Goal: Task Accomplishment & Management: Manage account settings

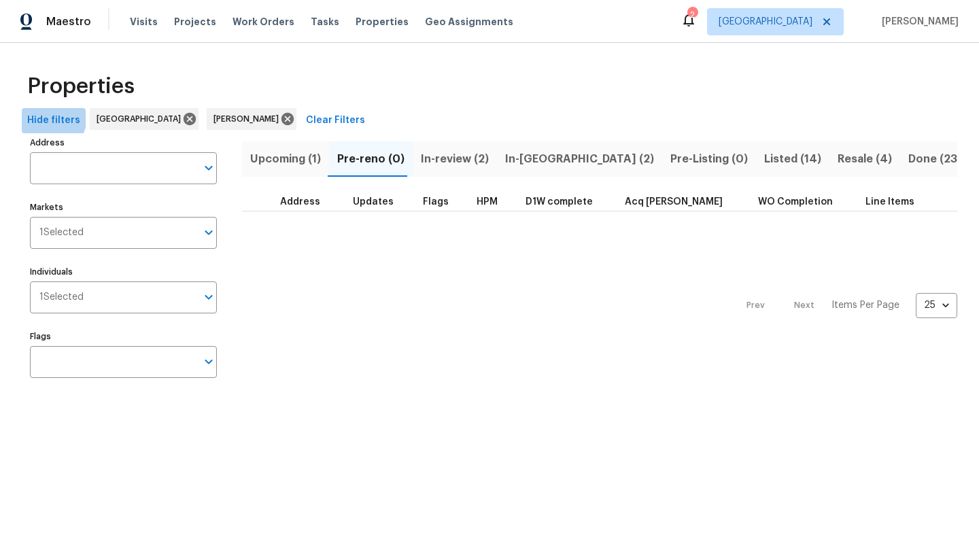
click at [52, 118] on span "Hide filters" at bounding box center [53, 120] width 53 height 17
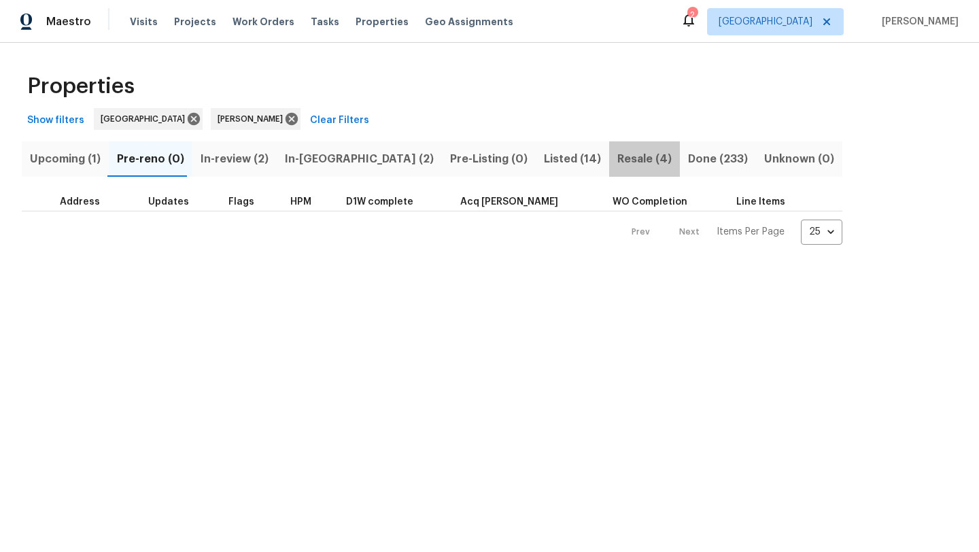
click at [617, 156] on span "Resale (4)" at bounding box center [644, 159] width 54 height 19
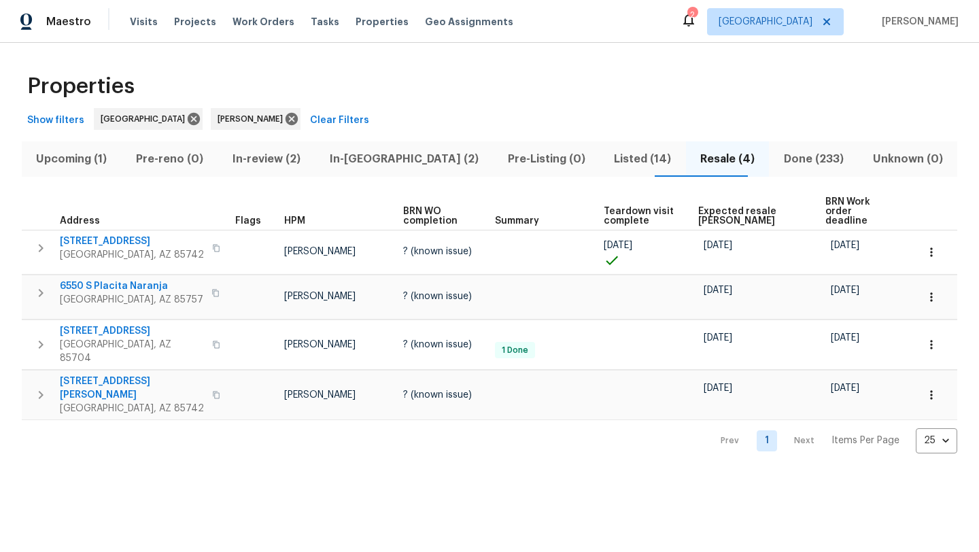
click at [729, 207] on span "Expected resale COE" at bounding box center [750, 216] width 104 height 19
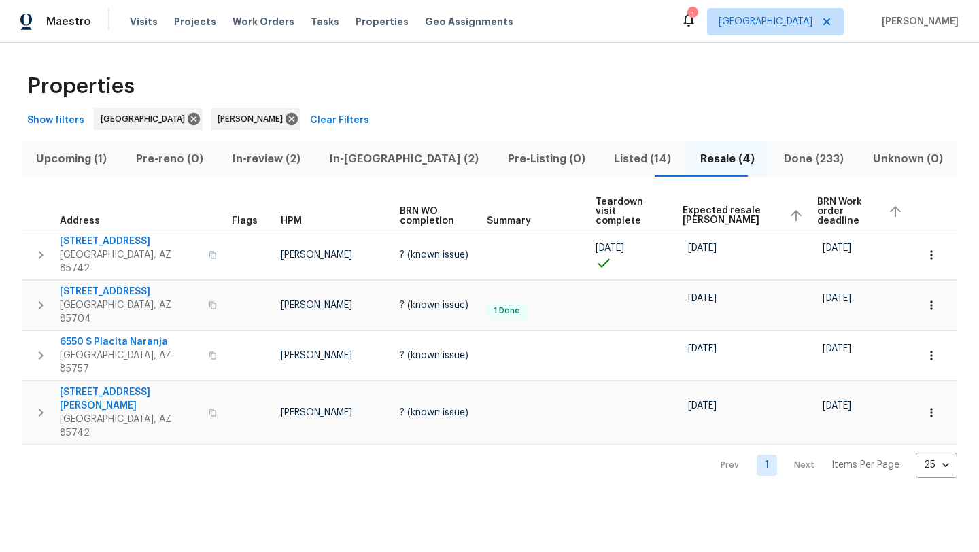
click at [400, 153] on span "In-reno (2)" at bounding box center [404, 159] width 162 height 19
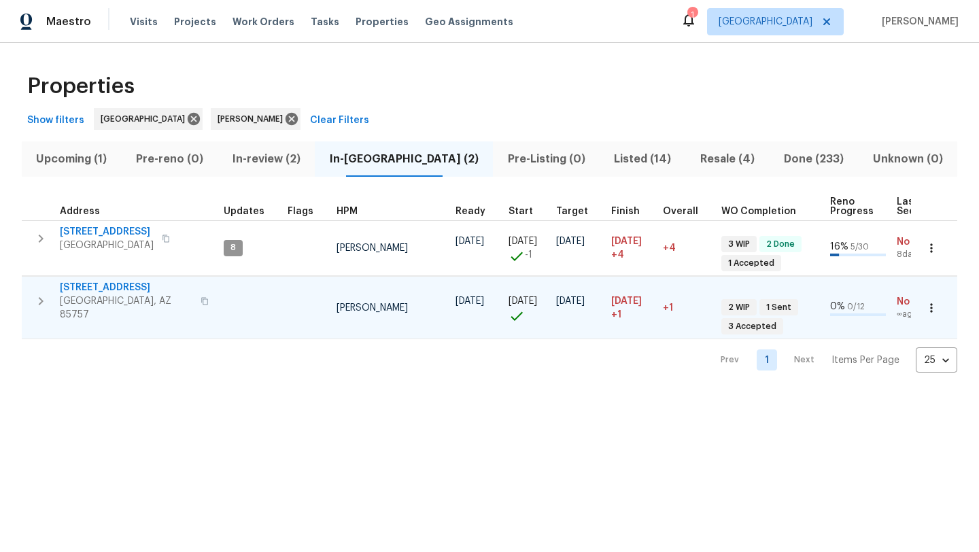
click at [105, 286] on span "7501 W Teton Rd" at bounding box center [126, 288] width 133 height 14
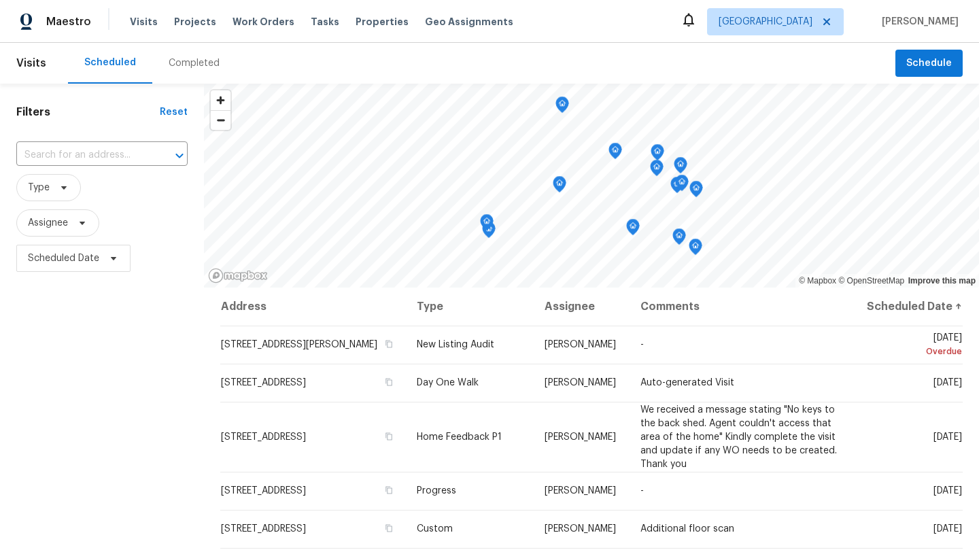
scroll to position [11, 0]
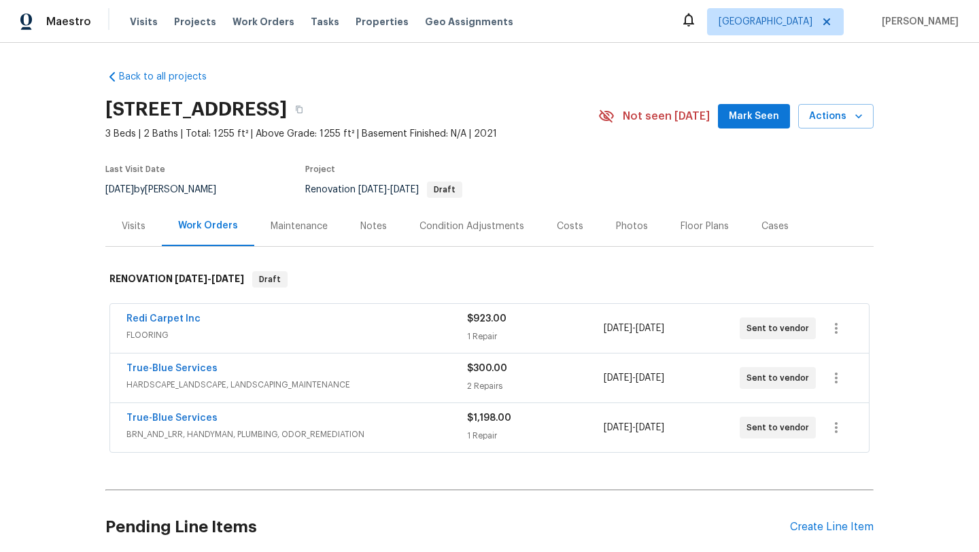
click at [697, 18] on icon at bounding box center [689, 20] width 16 height 16
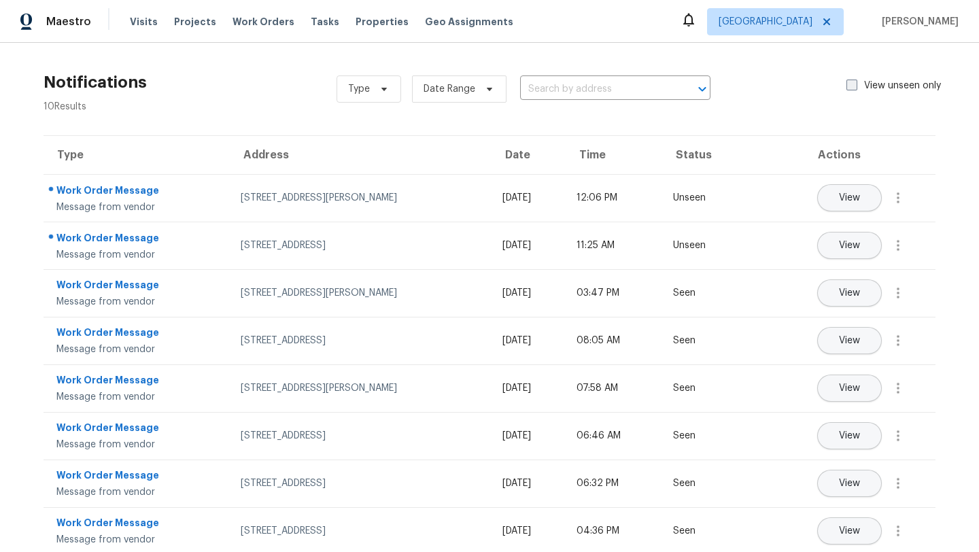
click at [848, 86] on span at bounding box center [851, 85] width 11 height 11
click at [848, 86] on input "View unseen only" at bounding box center [850, 83] width 9 height 9
checkbox input "true"
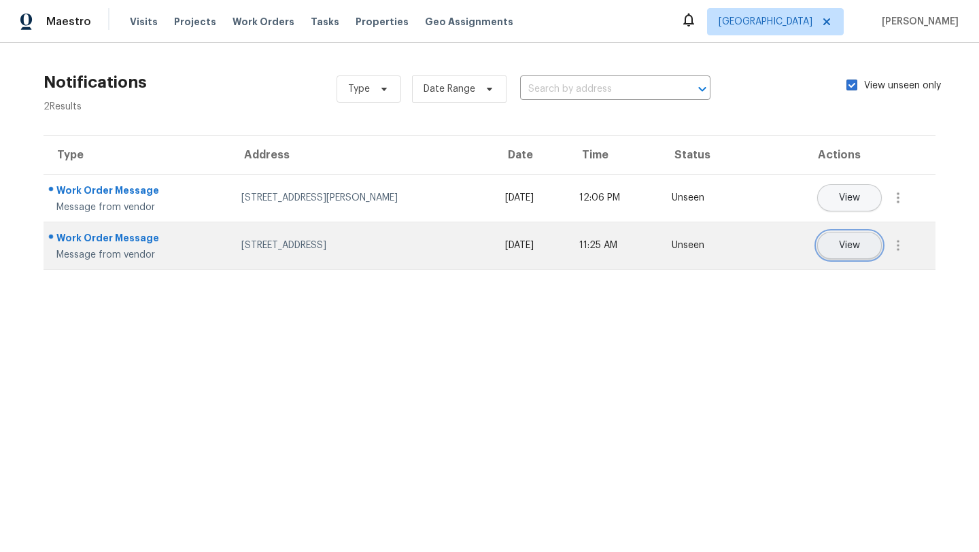
click at [842, 248] on span "View" at bounding box center [849, 246] width 21 height 10
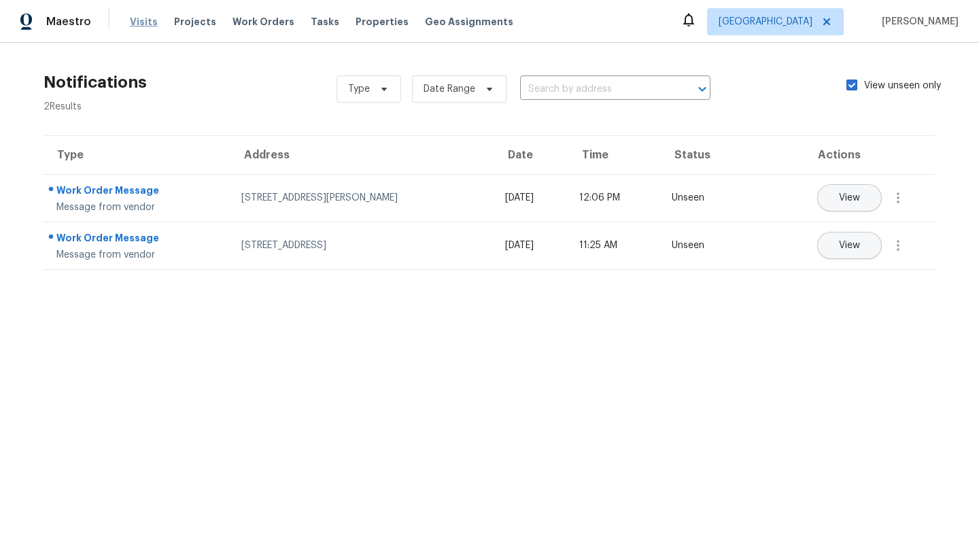
click at [137, 24] on span "Visits" at bounding box center [144, 22] width 28 height 14
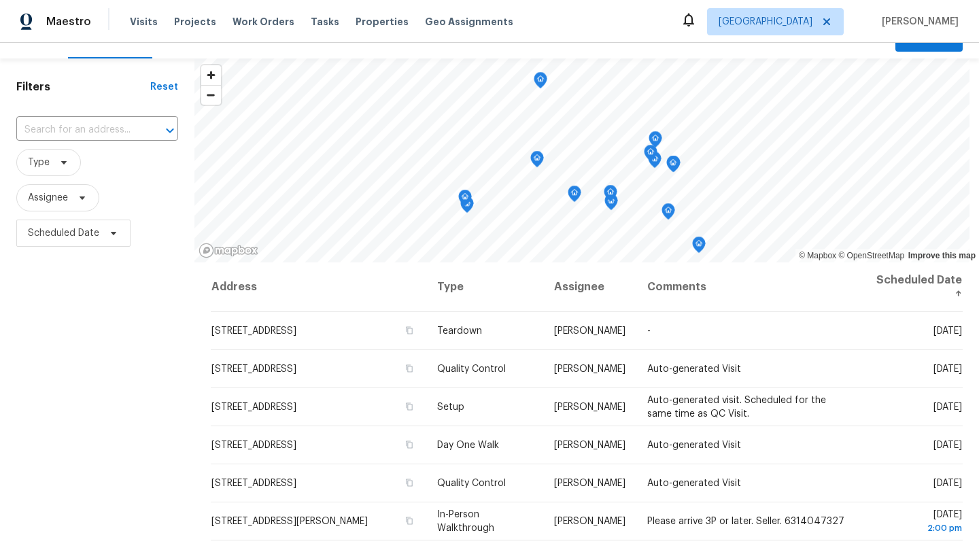
scroll to position [23, 0]
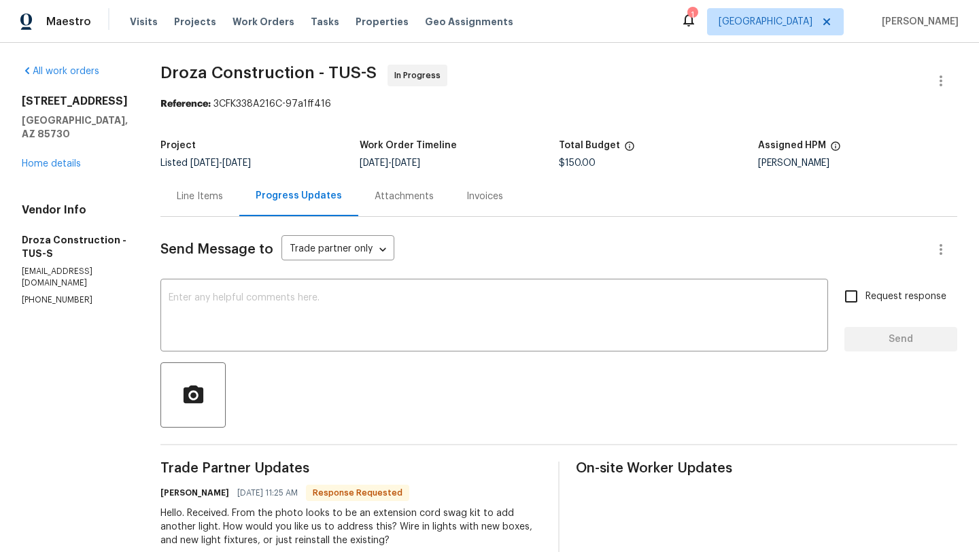
click at [216, 197] on div "Line Items" at bounding box center [200, 197] width 46 height 14
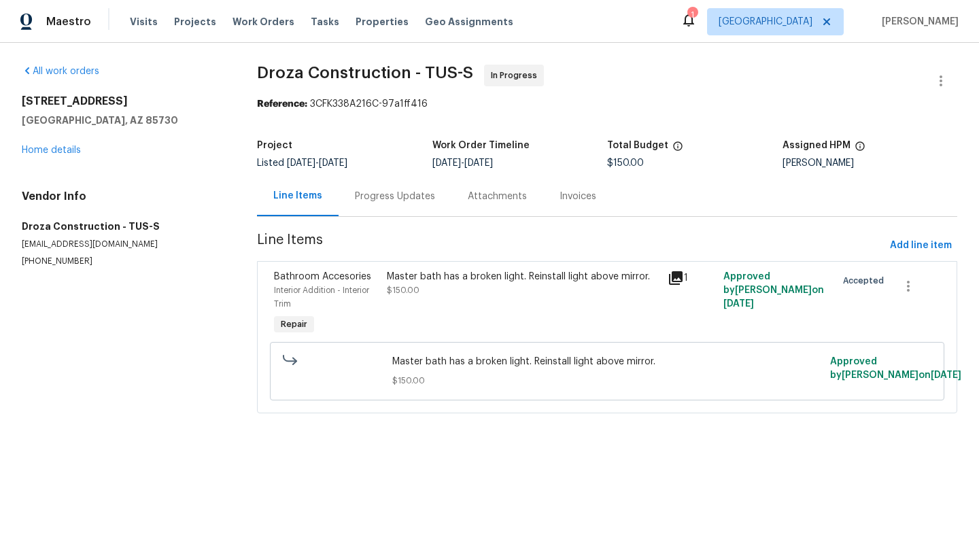
click at [674, 283] on icon at bounding box center [676, 278] width 16 height 16
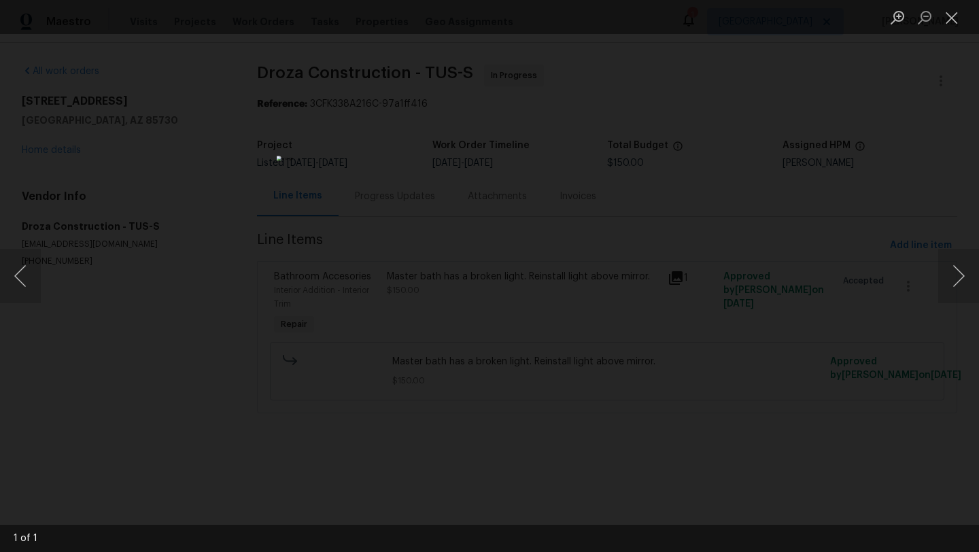
click at [927, 116] on div "Lightbox" at bounding box center [489, 276] width 979 height 552
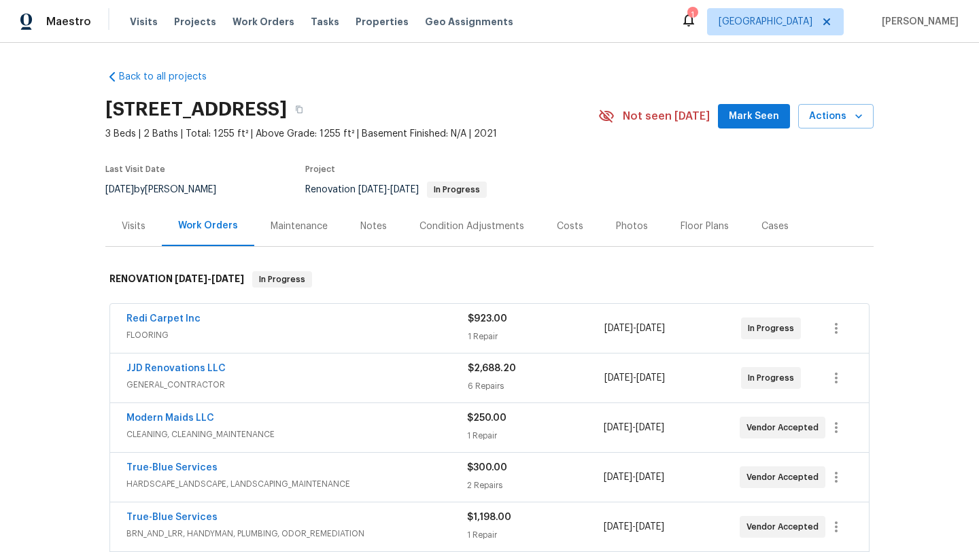
click at [237, 375] on div "JJD Renovations LLC" at bounding box center [296, 370] width 341 height 16
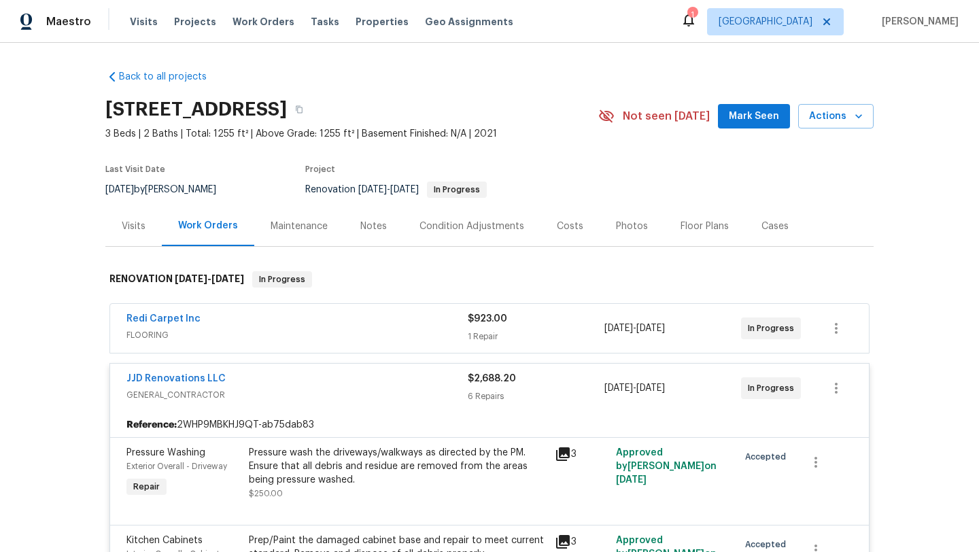
click at [278, 382] on div "JJD Renovations LLC" at bounding box center [296, 380] width 341 height 16
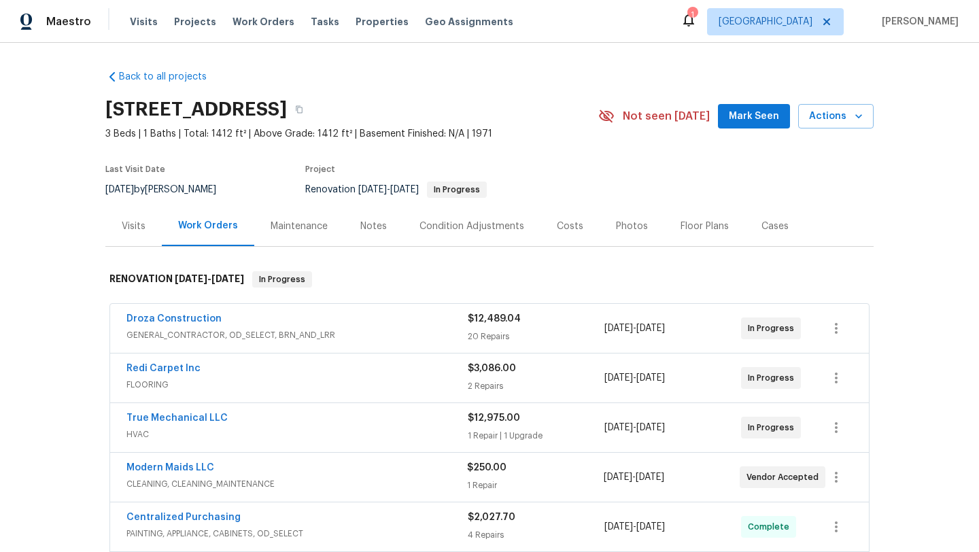
click at [687, 227] on div "Floor Plans" at bounding box center [705, 227] width 48 height 14
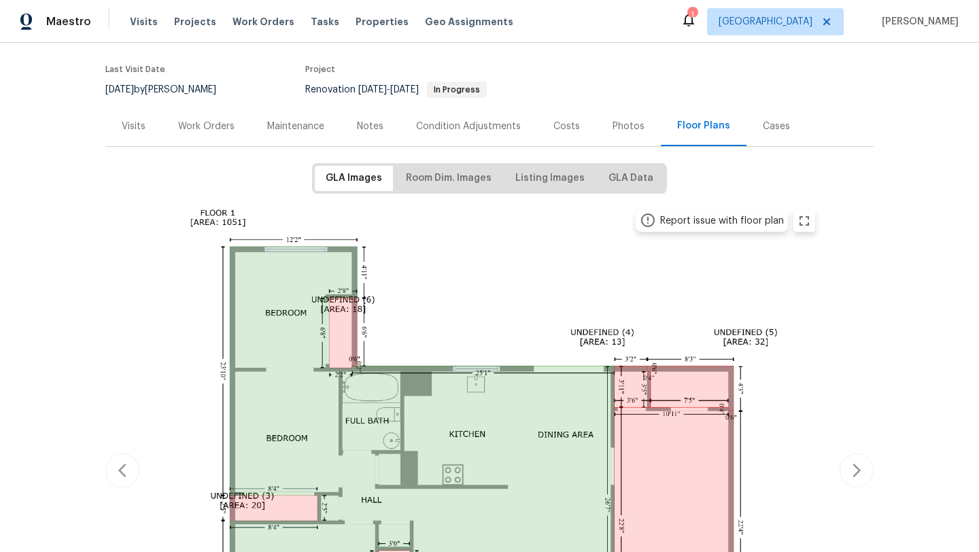
scroll to position [73, 0]
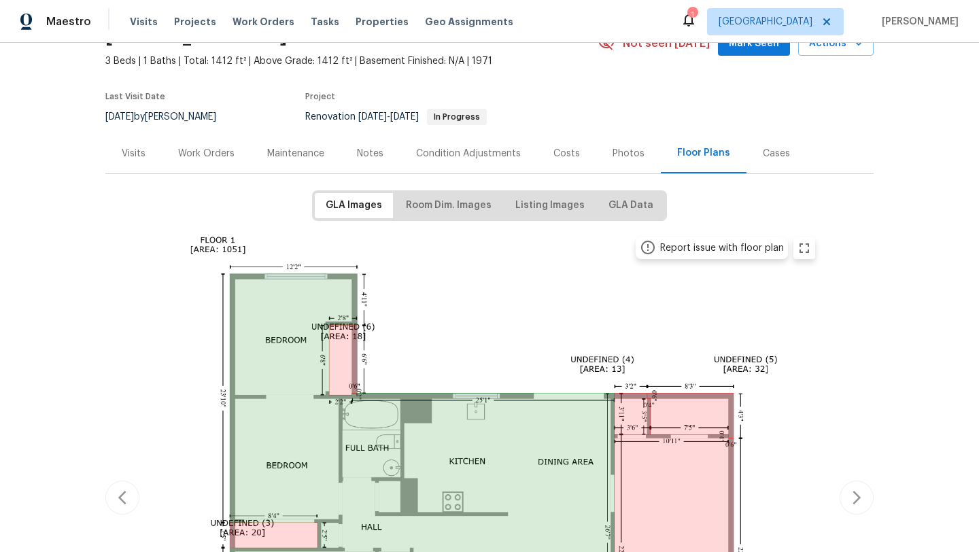
click at [890, 317] on div "Back to all projects 1917 W Saxony Rd, Tucson, AZ 85713 3 Beds | 1 Baths | Tota…" at bounding box center [489, 297] width 979 height 509
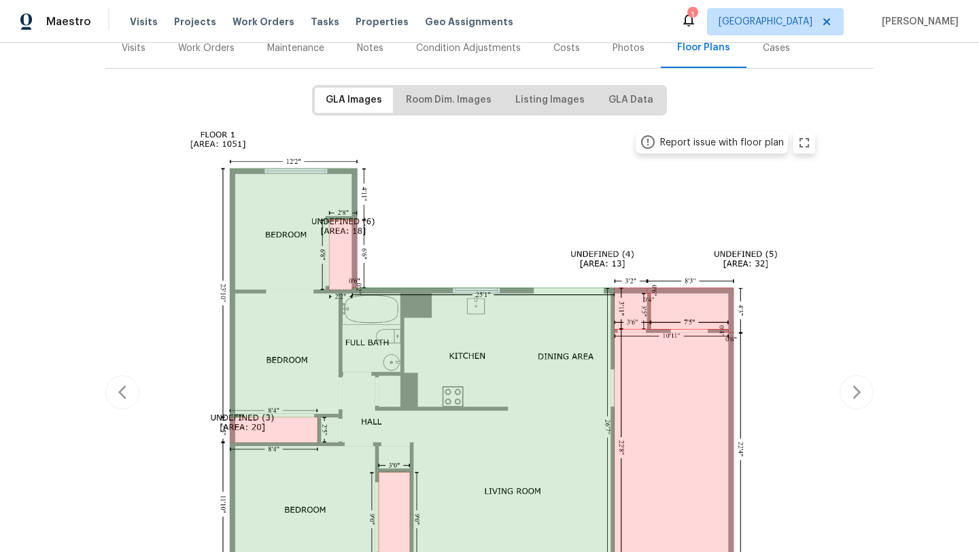
scroll to position [170, 0]
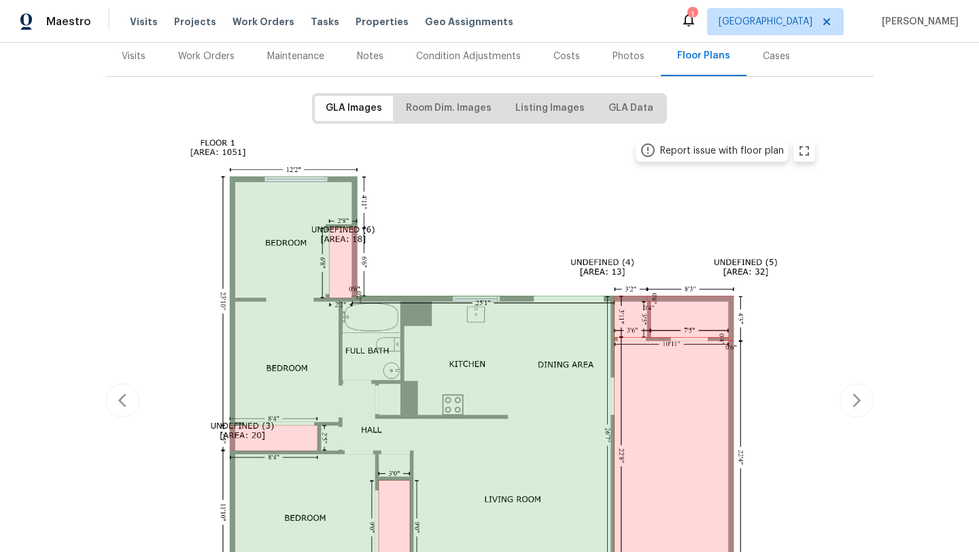
click at [230, 55] on div "Work Orders" at bounding box center [206, 57] width 56 height 14
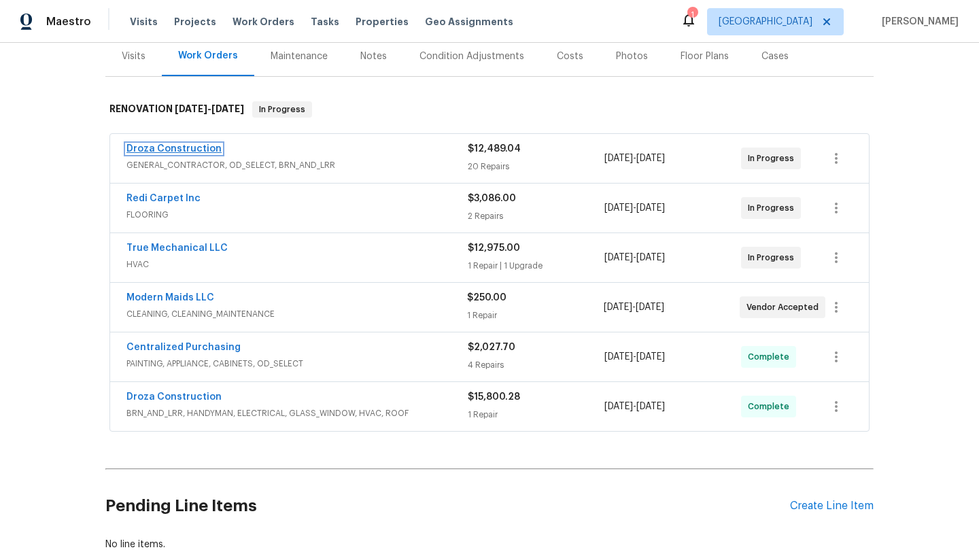
click at [202, 149] on link "Droza Construction" at bounding box center [173, 149] width 95 height 10
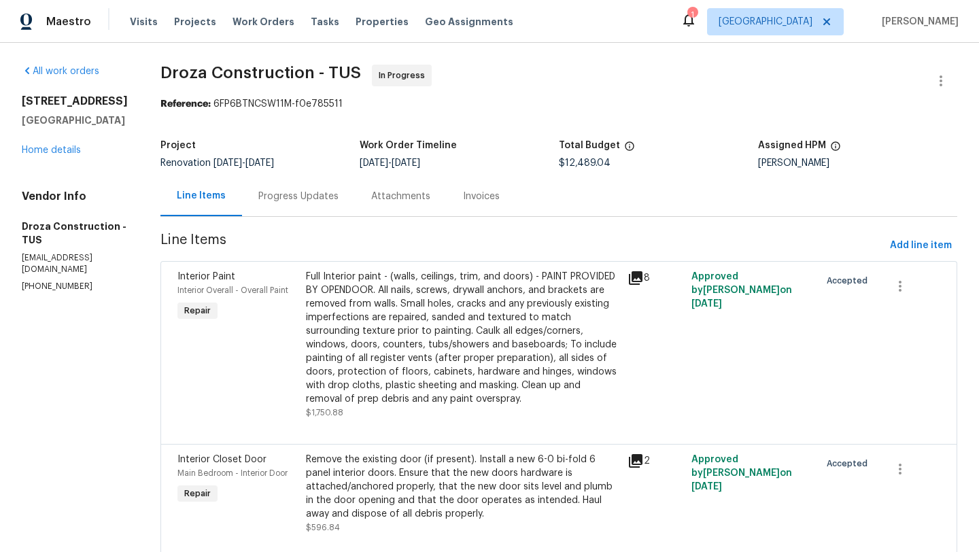
click at [494, 377] on div "Full Interior paint - (walls, ceilings, trim, and doors) - PAINT PROVIDED BY OP…" at bounding box center [462, 338] width 313 height 136
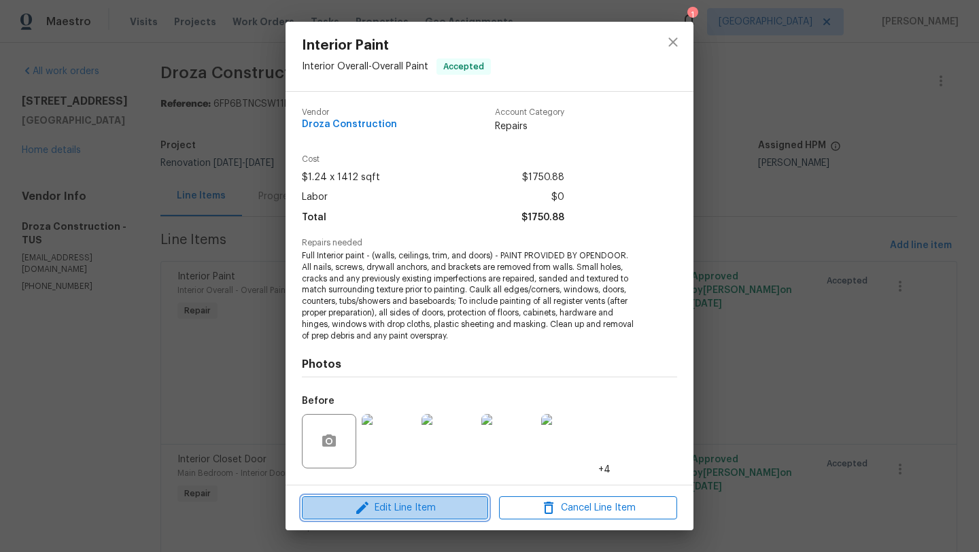
click at [402, 505] on span "Edit Line Item" at bounding box center [395, 508] width 178 height 17
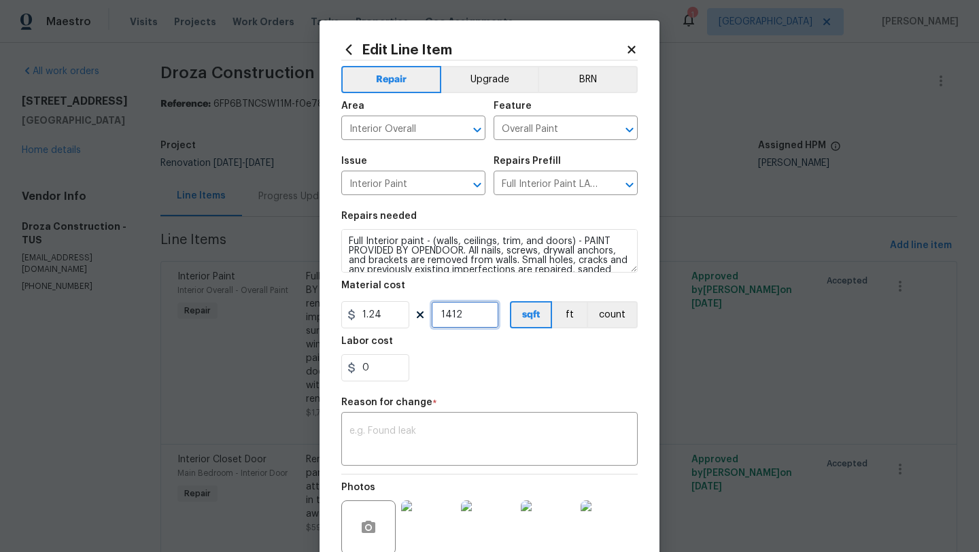
click at [479, 319] on input "1412" at bounding box center [465, 314] width 68 height 27
type input "1672"
click at [464, 432] on textarea at bounding box center [489, 440] width 280 height 29
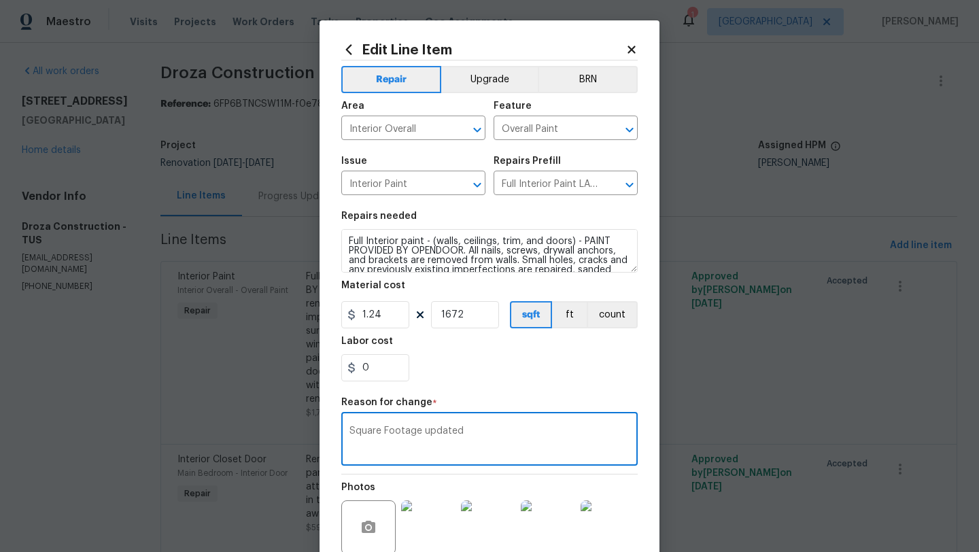
type textarea "Square Footage updated"
click at [526, 394] on div "Repair Upgrade BRN Area Interior Overall ​ Feature Overall Paint ​ Issue Interi…" at bounding box center [489, 332] width 296 height 542
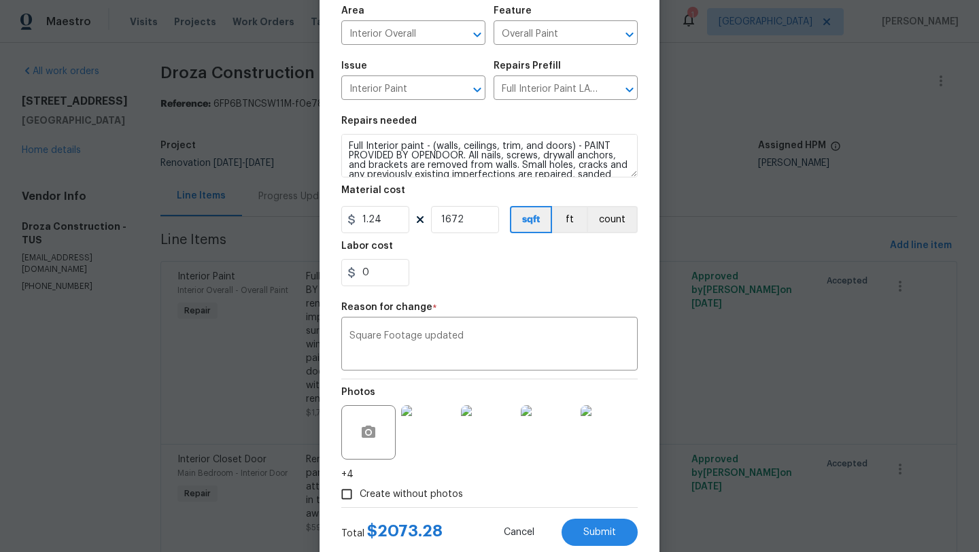
scroll to position [132, 0]
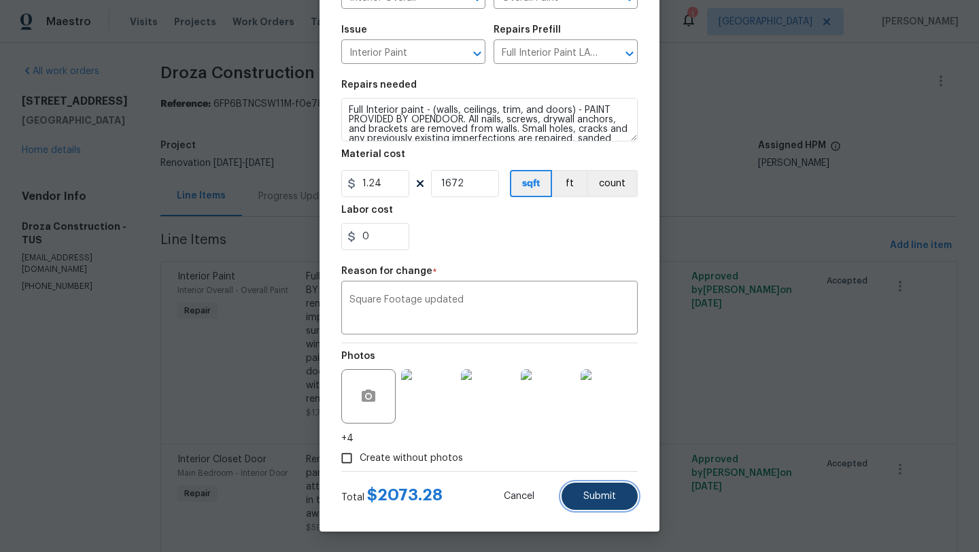
click at [602, 494] on span "Submit" at bounding box center [599, 497] width 33 height 10
type input "1412"
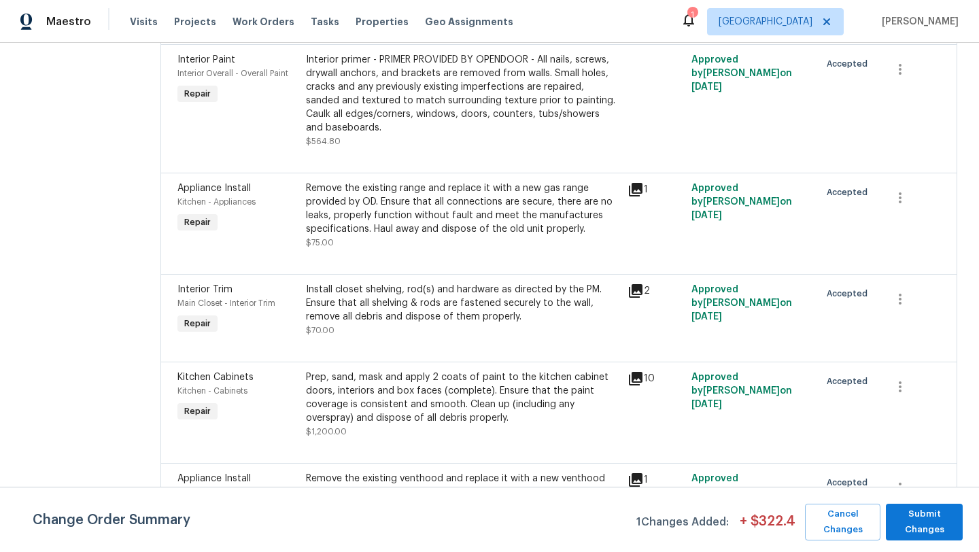
scroll to position [1442, 0]
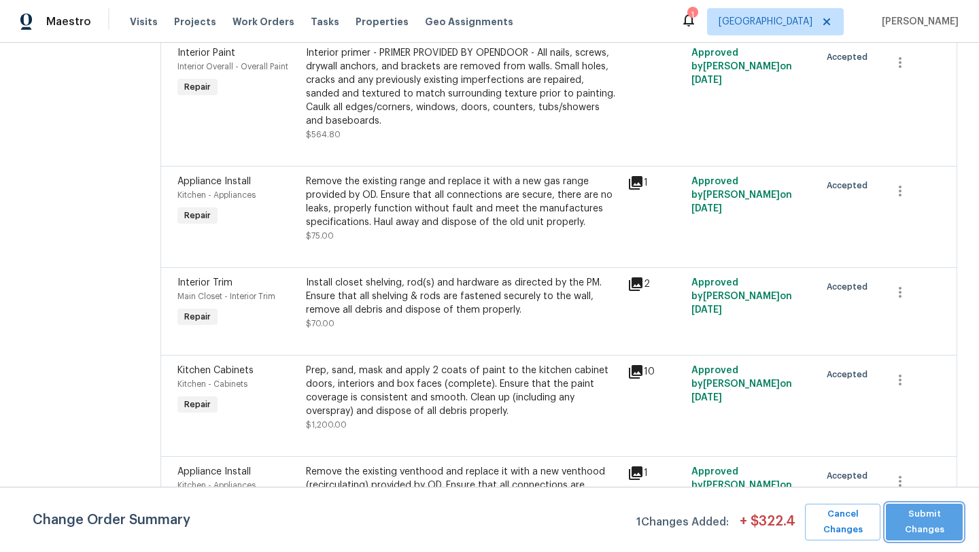
click at [929, 524] on span "Submit Changes" at bounding box center [924, 521] width 63 height 31
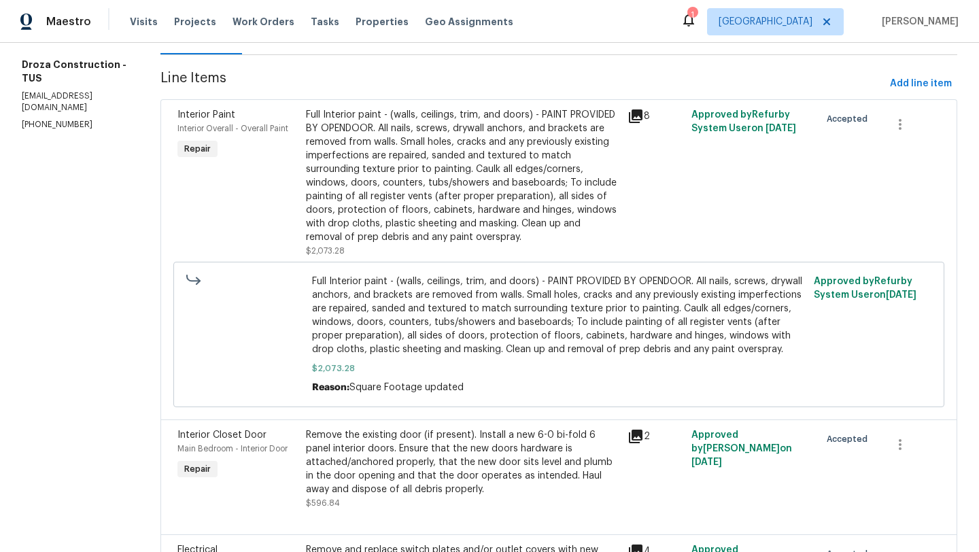
scroll to position [0, 0]
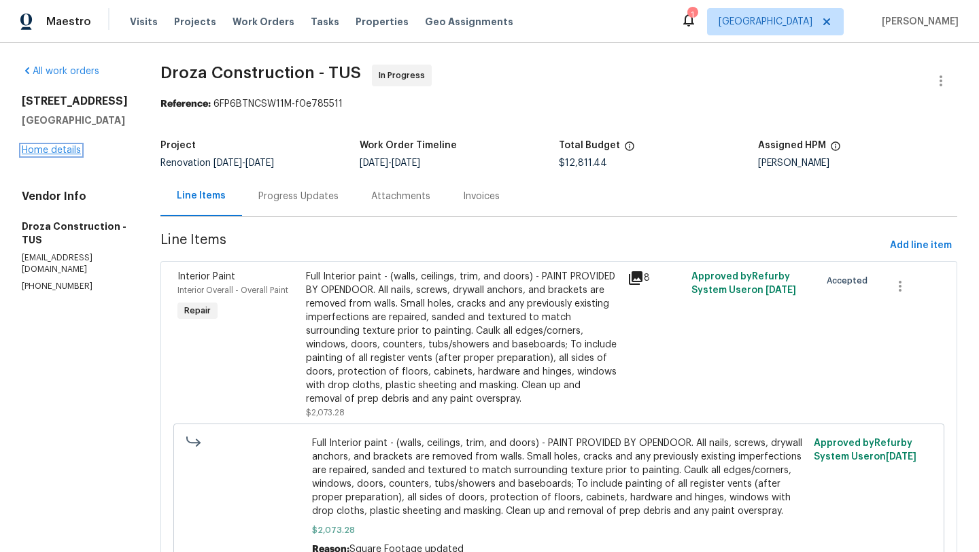
click at [51, 152] on link "Home details" at bounding box center [51, 150] width 59 height 10
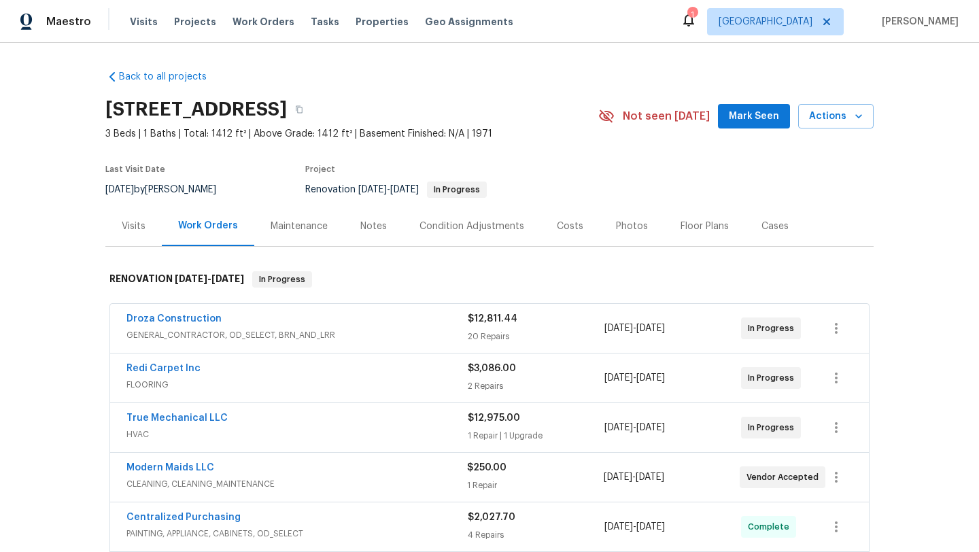
click at [912, 201] on div "Back to all projects 1917 W Saxony Rd, Tucson, AZ 85713 3 Beds | 1 Baths | Tota…" at bounding box center [489, 297] width 979 height 509
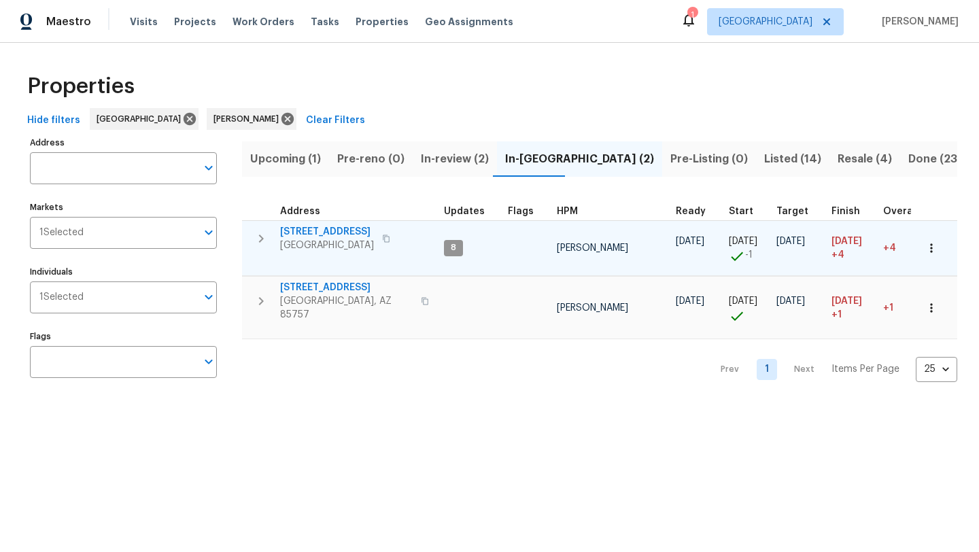
click at [932, 249] on icon "button" at bounding box center [932, 248] width 14 height 14
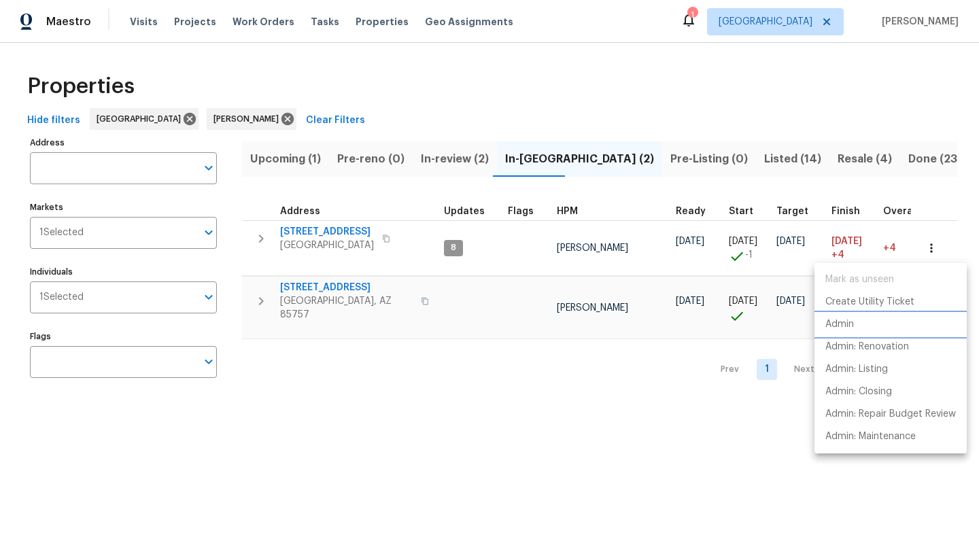
click at [851, 324] on p "Admin" at bounding box center [839, 324] width 29 height 14
click at [409, 85] on div at bounding box center [489, 276] width 979 height 552
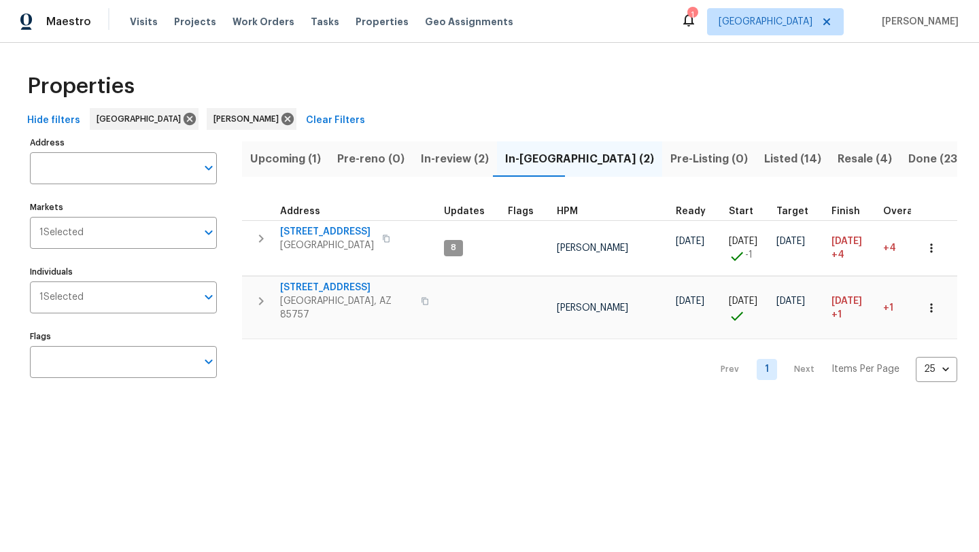
click at [521, 75] on div "Properties" at bounding box center [489, 87] width 935 height 44
